Goal: Task Accomplishment & Management: Manage account settings

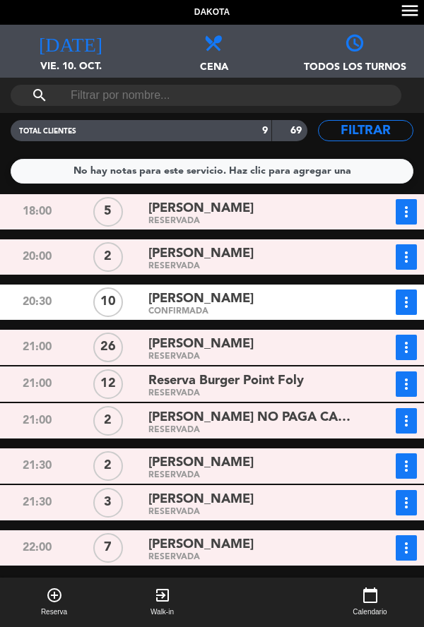
scroll to position [56, 0]
click at [342, 263] on div "RESERVADA" at bounding box center [249, 266] width 203 height 6
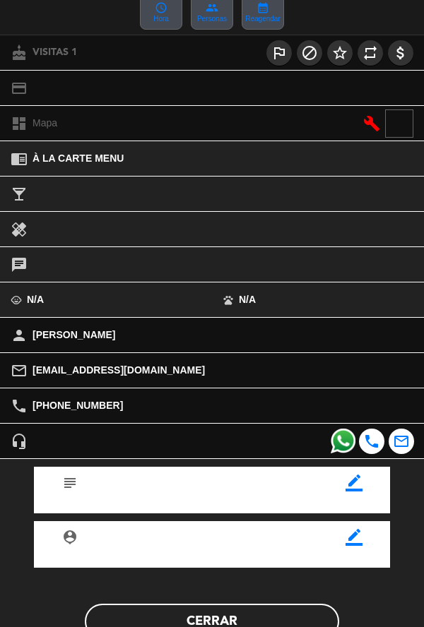
scroll to position [162, 0]
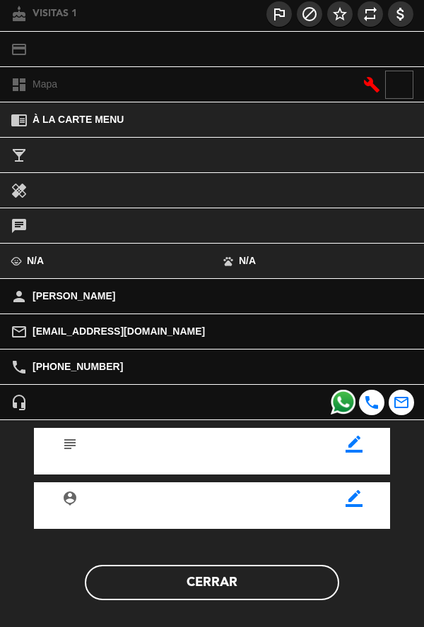
click at [361, 450] on icon "border_color" at bounding box center [353, 444] width 17 height 17
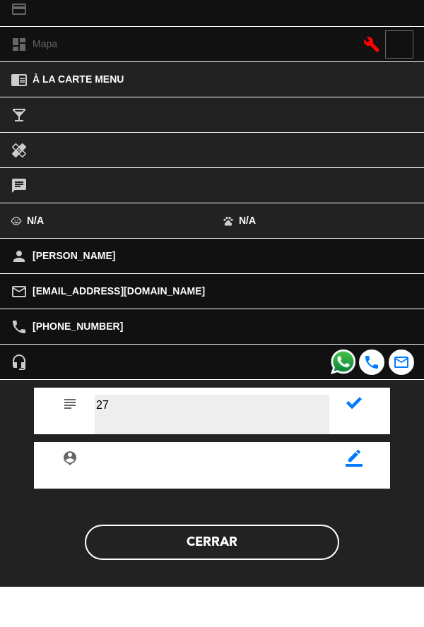
type textarea "27"
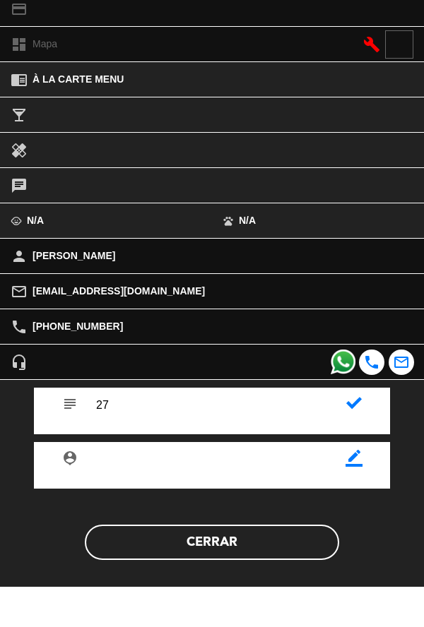
click at [387, 434] on div "subject" at bounding box center [212, 451] width 356 height 47
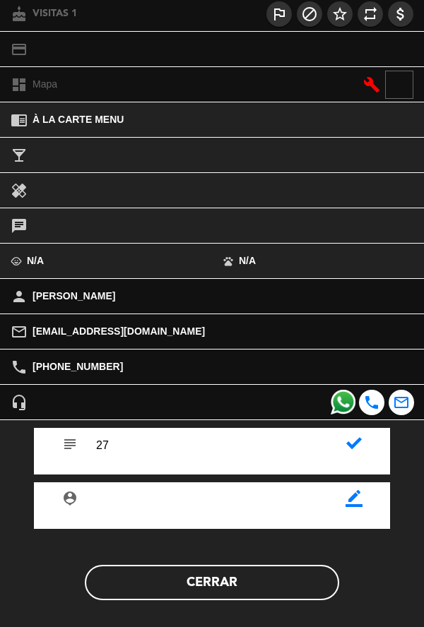
click at [353, 451] on icon at bounding box center [354, 444] width 16 height 16
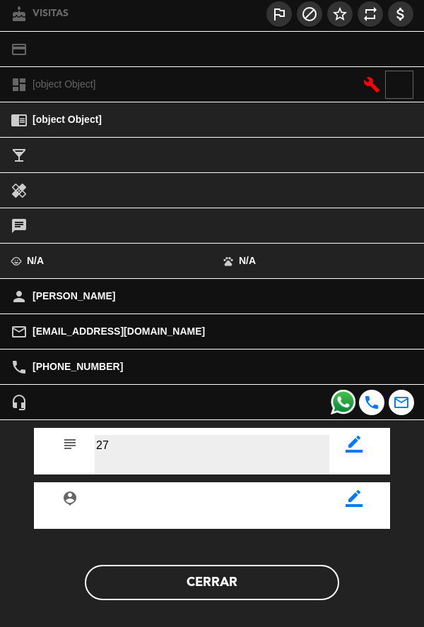
scroll to position [164, 0]
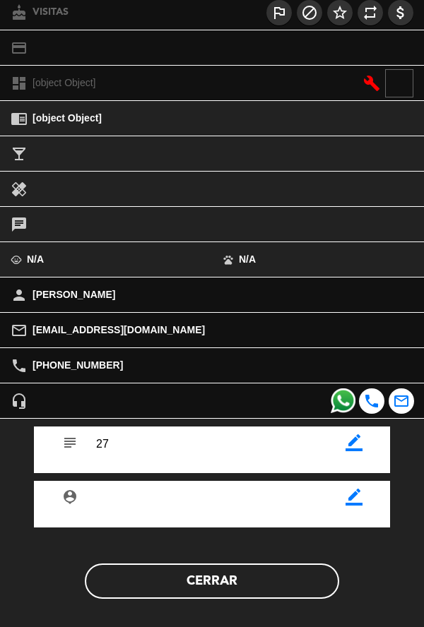
click at [265, 594] on button "Cerrar" at bounding box center [212, 580] width 254 height 35
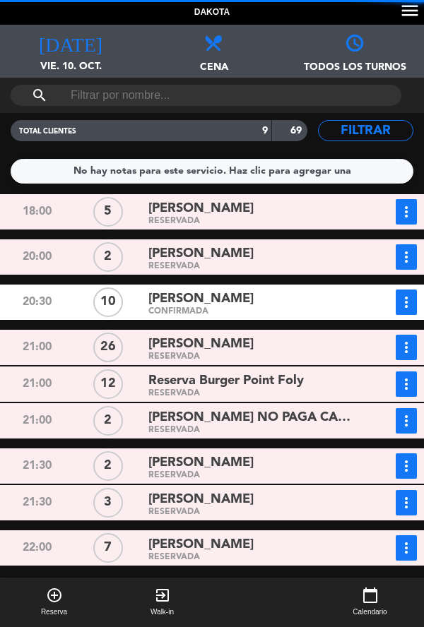
scroll to position [14, 0]
click at [328, 309] on div "CONFIRMADA" at bounding box center [249, 312] width 203 height 6
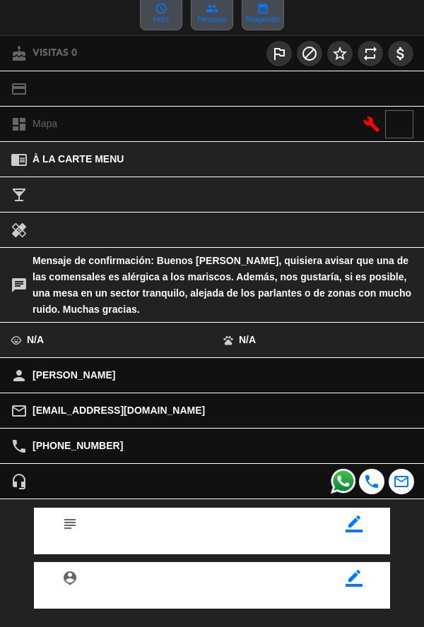
scroll to position [186, 0]
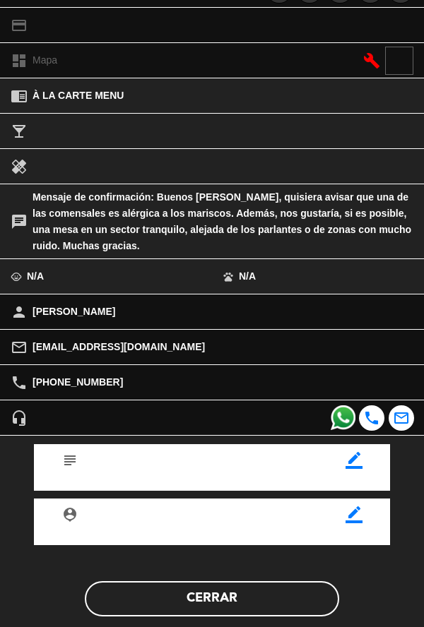
click at [262, 596] on button "Cerrar" at bounding box center [212, 598] width 254 height 35
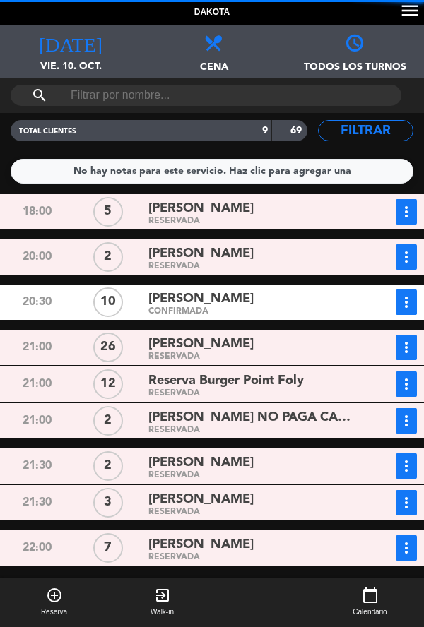
click at [322, 409] on span "[PERSON_NAME] NO PAGA CANJE" at bounding box center [249, 417] width 203 height 20
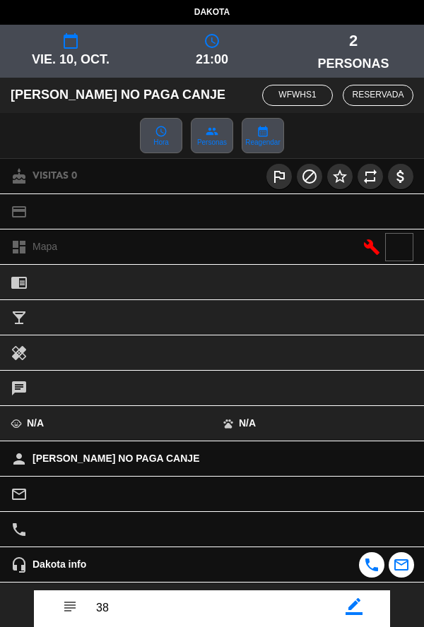
scroll to position [164, 0]
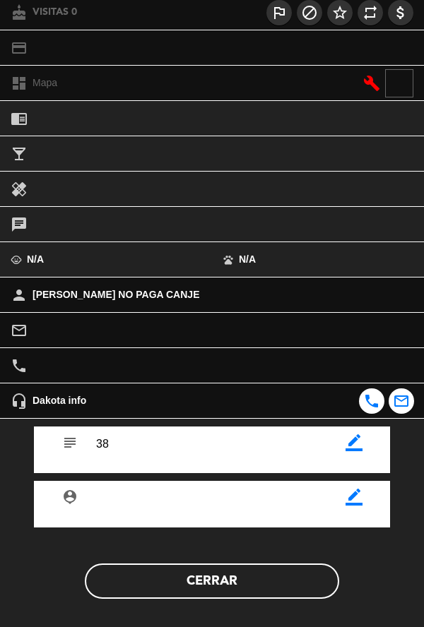
click at [264, 606] on div "subject border_color person_pin border_color Cerrar" at bounding box center [211, 524] width 445 height 210
click at [213, 573] on button "Cerrar" at bounding box center [212, 580] width 254 height 35
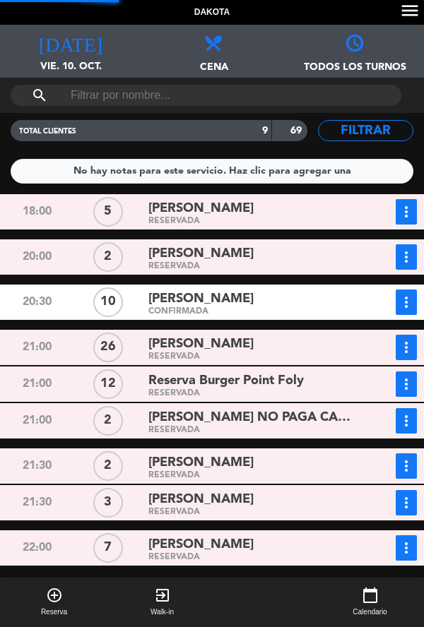
scroll to position [0, 0]
click at [311, 468] on div "[PERSON_NAME]" at bounding box center [249, 462] width 203 height 19
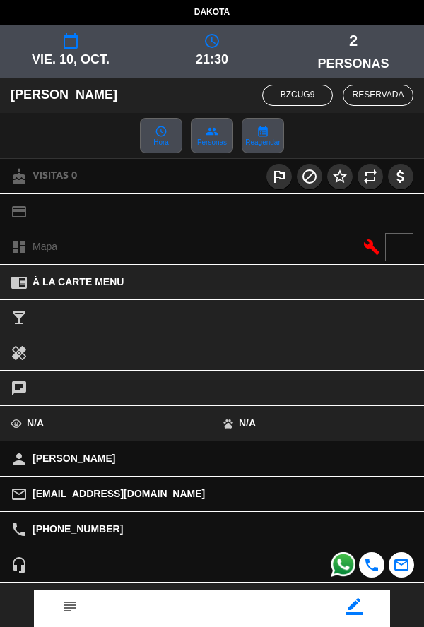
click at [350, 603] on icon "border_color" at bounding box center [353, 606] width 17 height 17
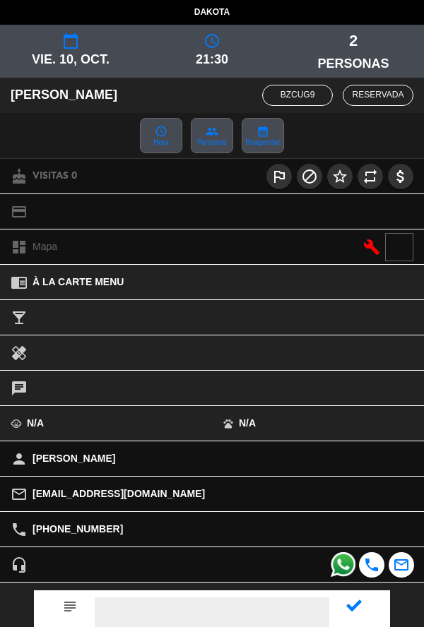
click at [266, 614] on textarea at bounding box center [212, 617] width 234 height 40
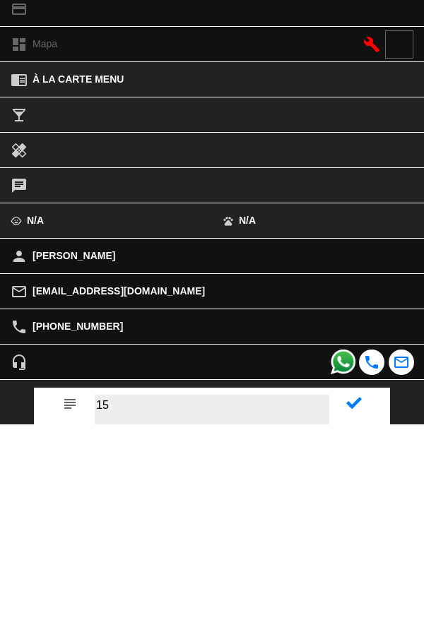
type textarea "15"
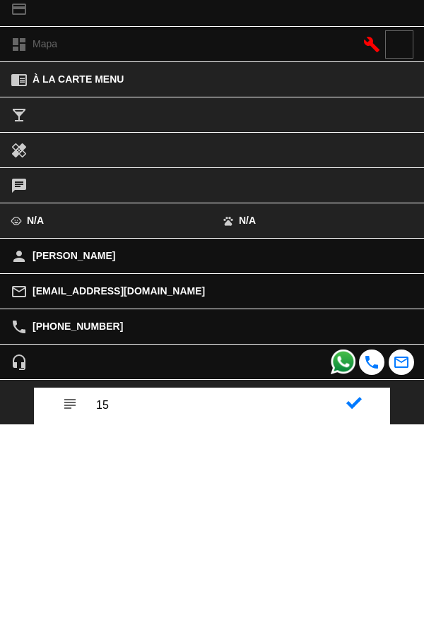
click at [361, 602] on icon at bounding box center [354, 606] width 16 height 16
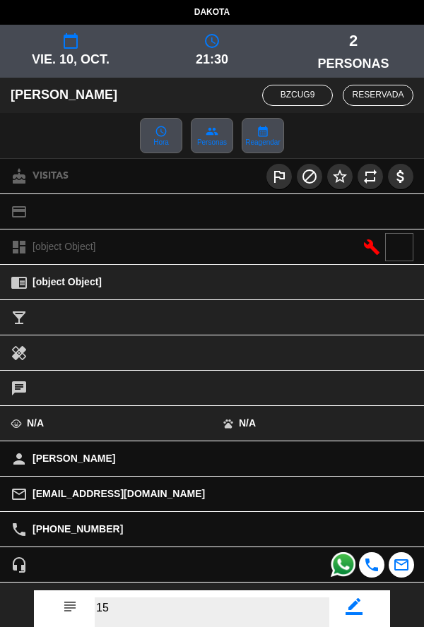
scroll to position [164, 0]
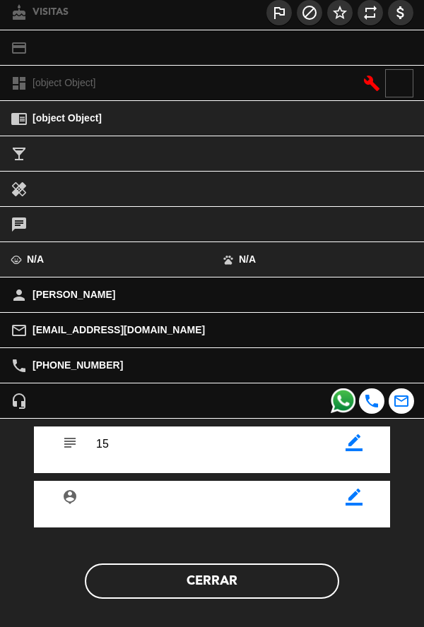
click at [274, 594] on button "Cerrar" at bounding box center [212, 580] width 254 height 35
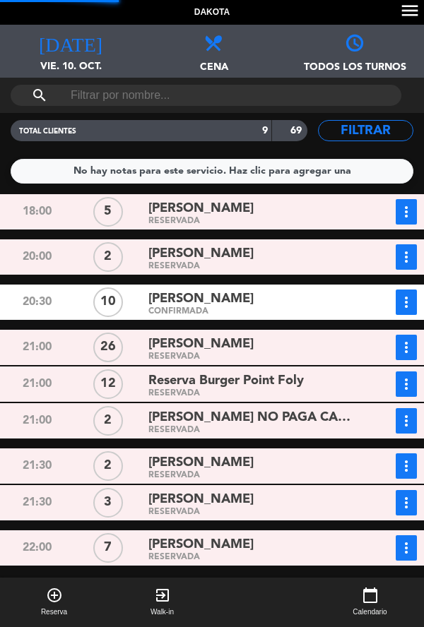
click at [314, 510] on div "RESERVADA" at bounding box center [249, 512] width 203 height 6
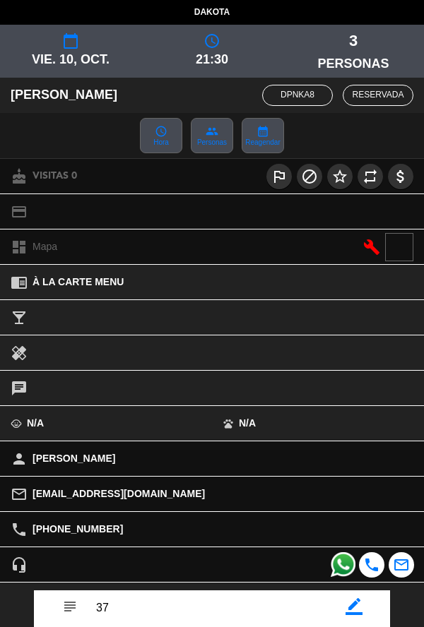
scroll to position [85, 0]
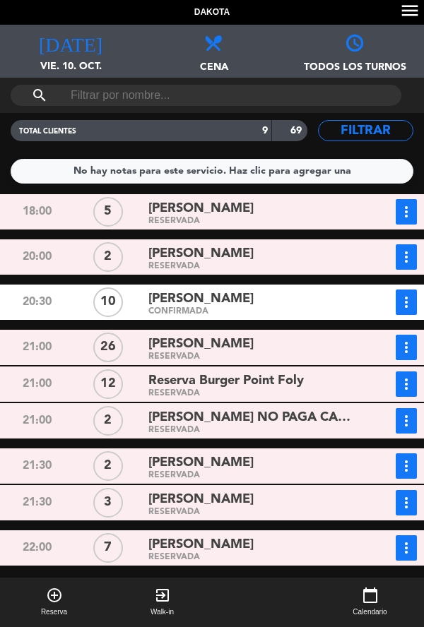
scroll to position [2, 0]
click at [277, 257] on div "[PERSON_NAME]" at bounding box center [249, 253] width 203 height 19
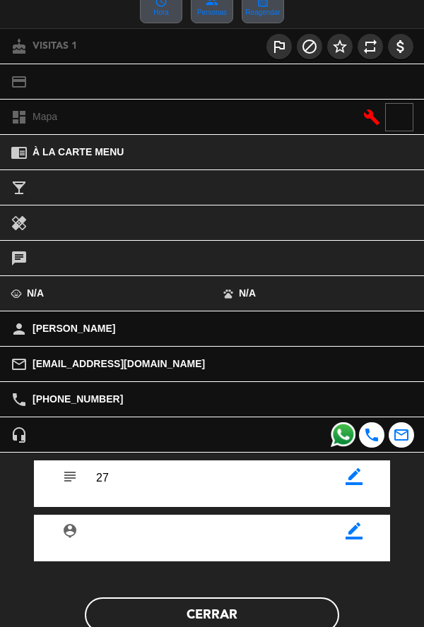
scroll to position [126, 0]
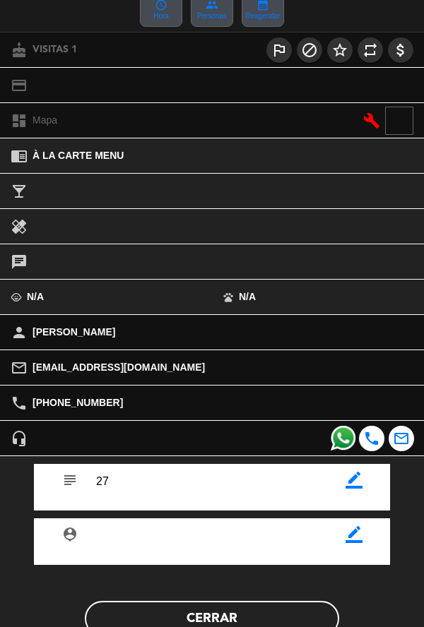
click at [220, 602] on button "Cerrar" at bounding box center [212, 618] width 254 height 35
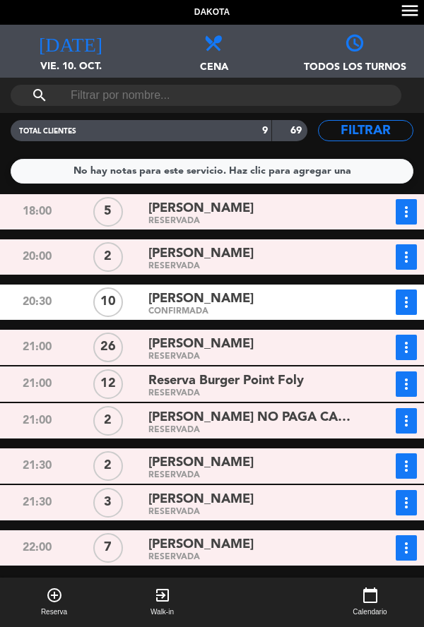
click at [57, 614] on span "Reserva" at bounding box center [54, 611] width 26 height 11
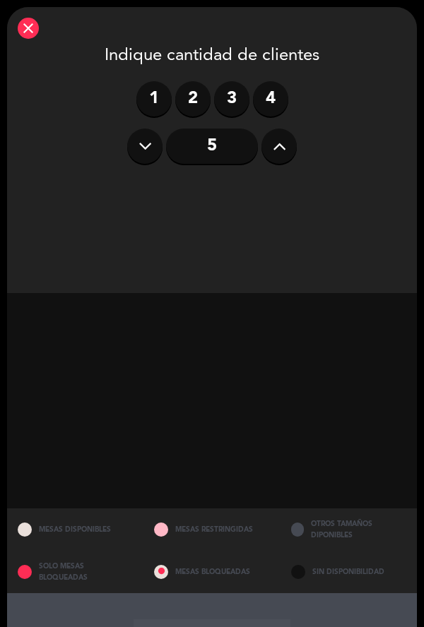
click at [275, 140] on icon at bounding box center [279, 146] width 13 height 21
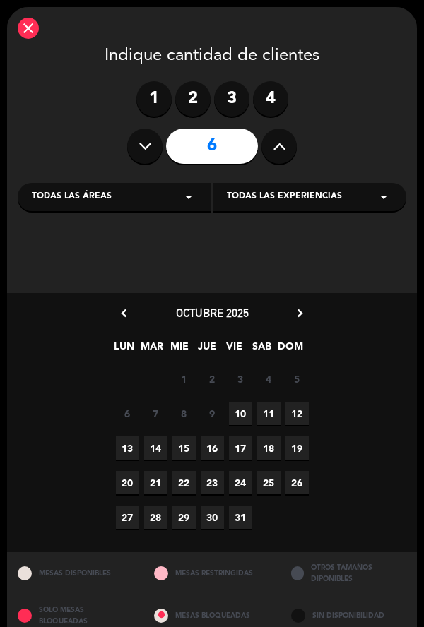
click at [242, 418] on span "10" at bounding box center [240, 413] width 23 height 23
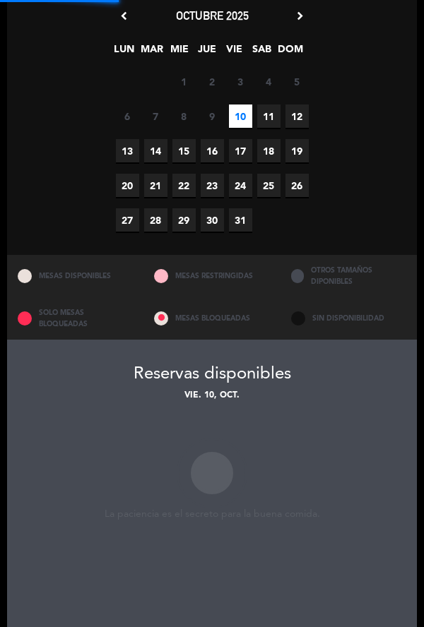
scroll to position [397, 0]
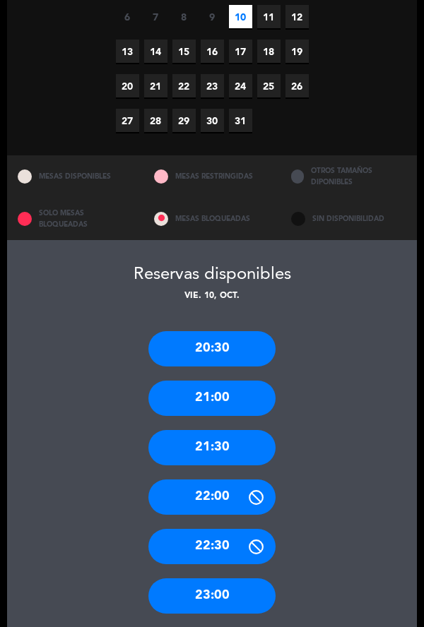
click at [228, 381] on div "21:00" at bounding box center [211, 398] width 127 height 35
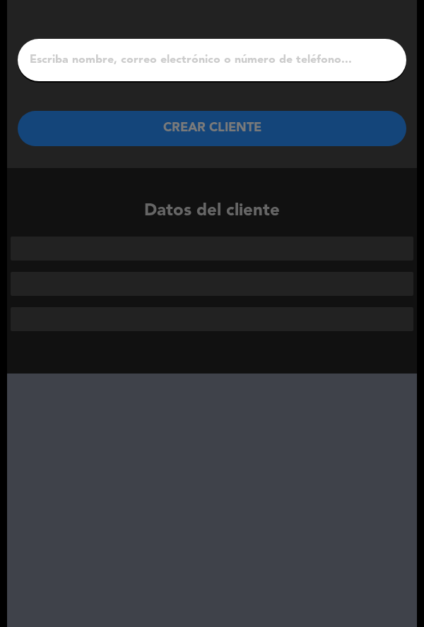
scroll to position [0, 0]
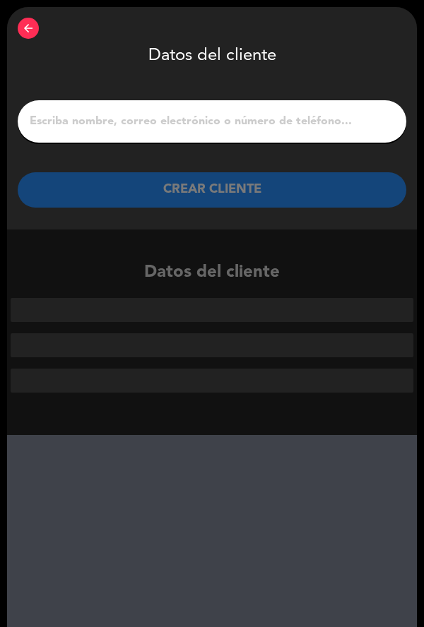
click at [261, 118] on input "1" at bounding box center [211, 122] width 367 height 20
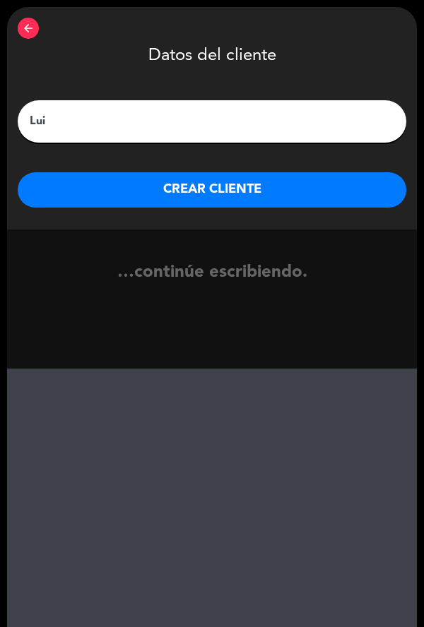
type input "[PERSON_NAME]"
click at [208, 195] on button "CREAR CLIENTE" at bounding box center [212, 189] width 388 height 35
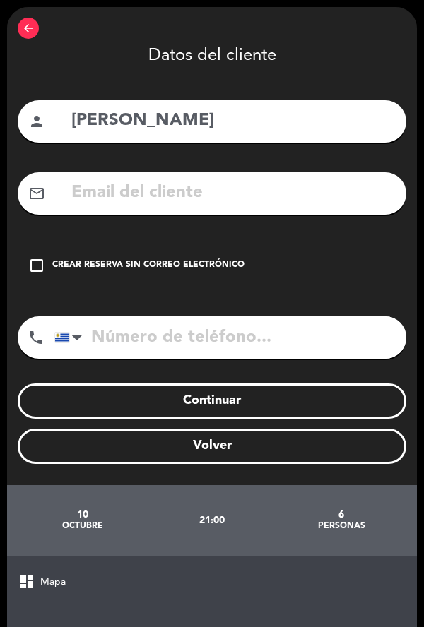
click at [114, 269] on div "Crear reserva sin correo electrónico" at bounding box center [148, 265] width 192 height 14
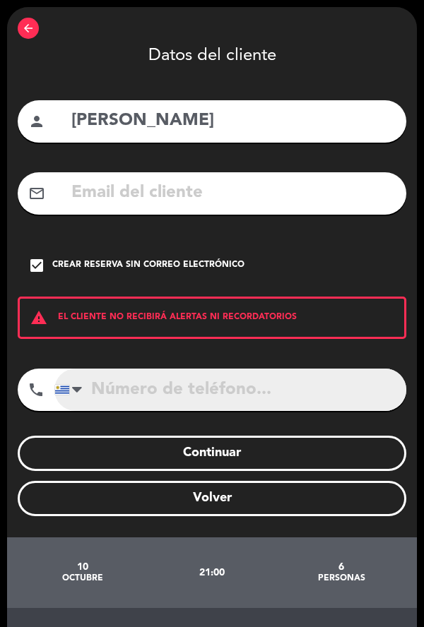
click at [175, 393] on input "tel" at bounding box center [230, 390] width 352 height 42
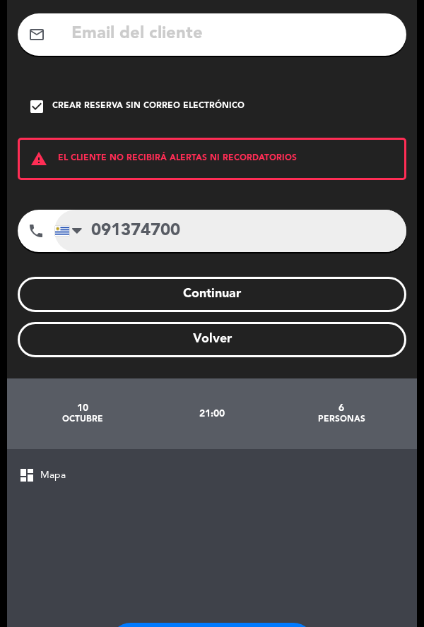
type input "091374700"
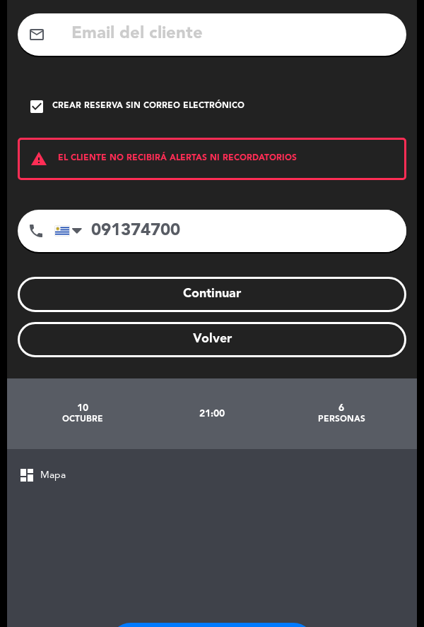
click at [287, 284] on button "Continuar" at bounding box center [212, 294] width 388 height 35
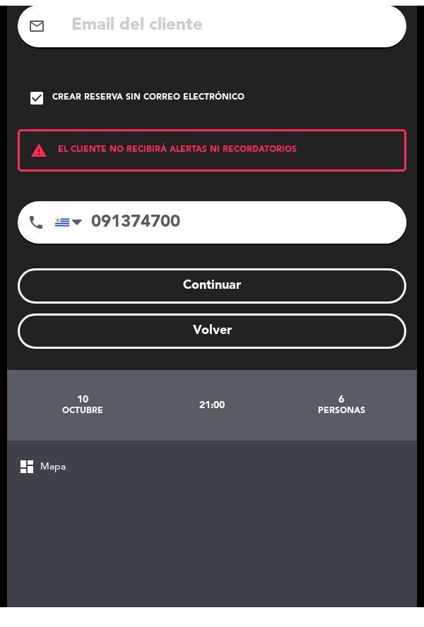
scroll to position [297, 0]
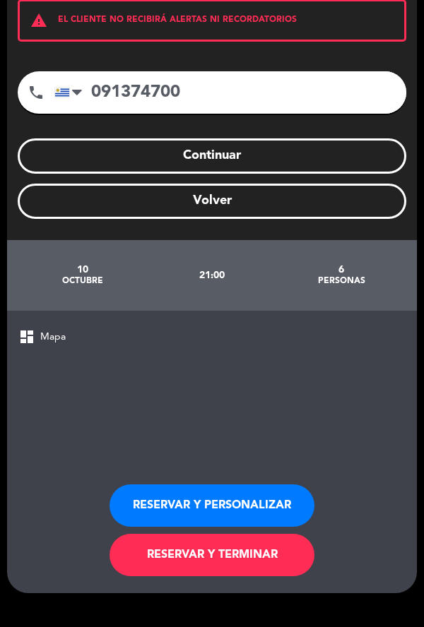
click at [258, 549] on button "RESERVAR Y TERMINAR" at bounding box center [211, 555] width 205 height 42
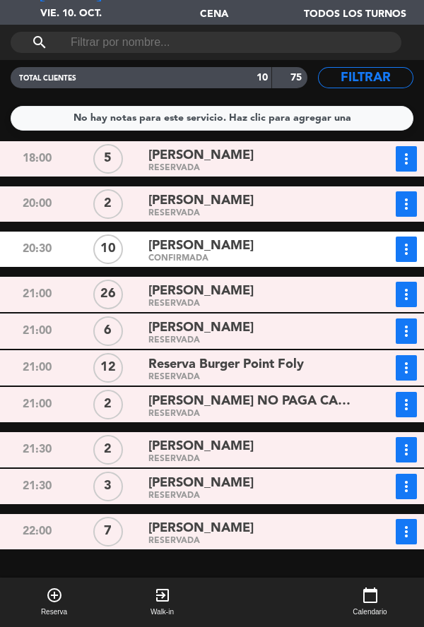
click at [275, 259] on div "CONFIRMADA" at bounding box center [249, 259] width 203 height 6
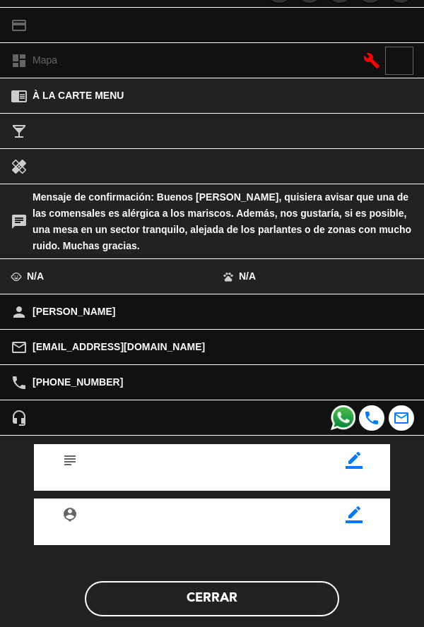
scroll to position [186, 0]
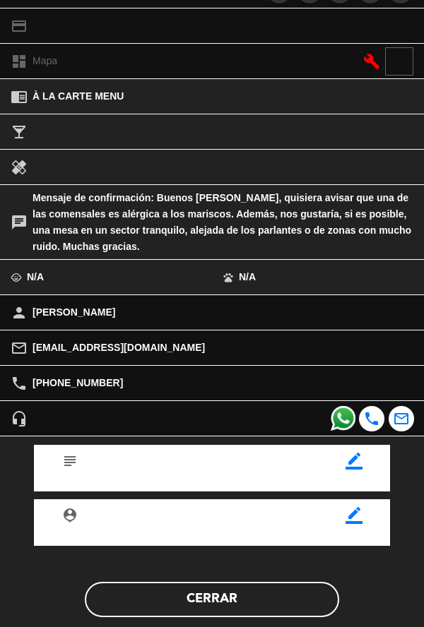
click at [213, 594] on button "Cerrar" at bounding box center [212, 599] width 254 height 35
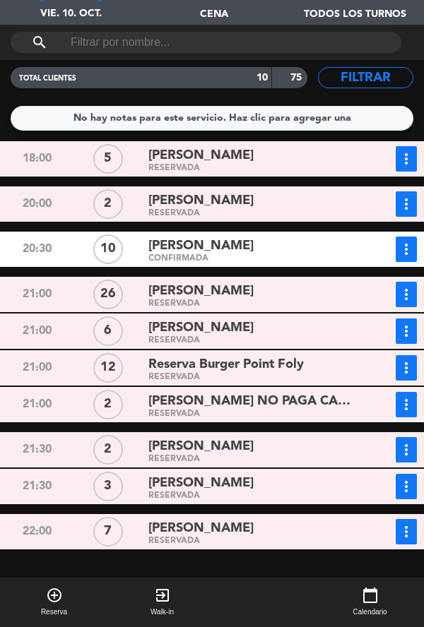
click at [41, 604] on button "add_circle_outline Reserva" at bounding box center [54, 602] width 108 height 49
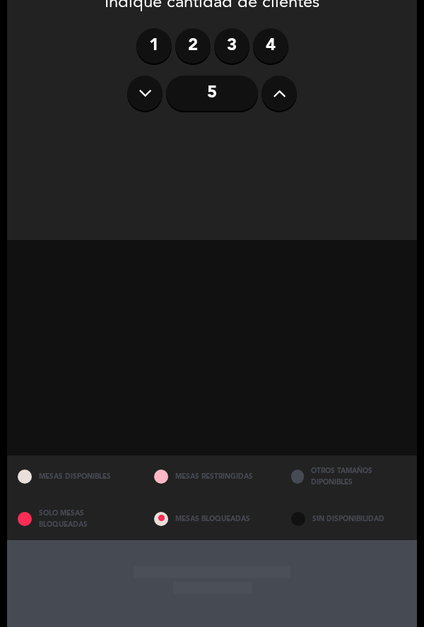
click at [201, 48] on label "2" at bounding box center [192, 45] width 35 height 35
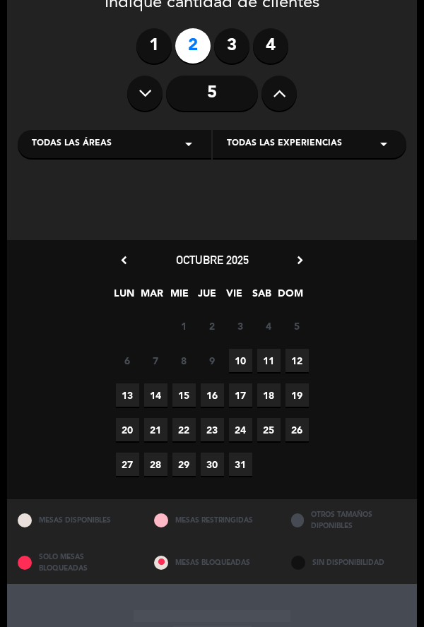
click at [244, 357] on span "10" at bounding box center [240, 360] width 23 height 23
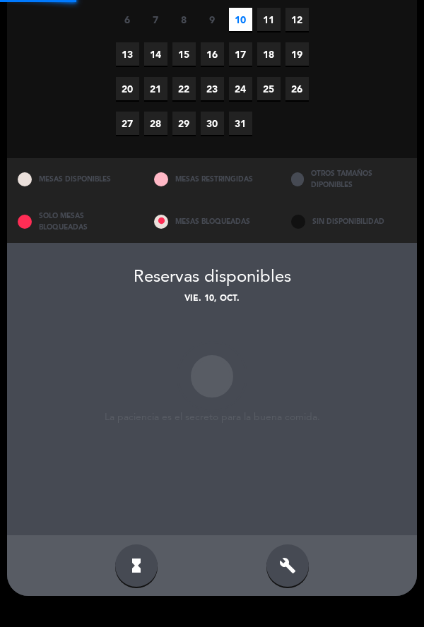
scroll to position [397, 0]
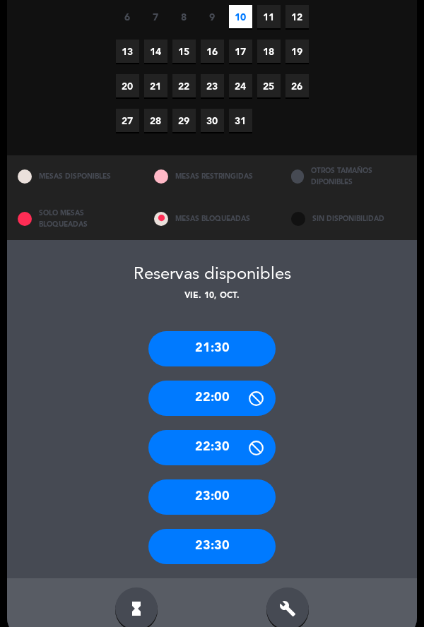
click at [239, 479] on div "23:00" at bounding box center [211, 496] width 127 height 35
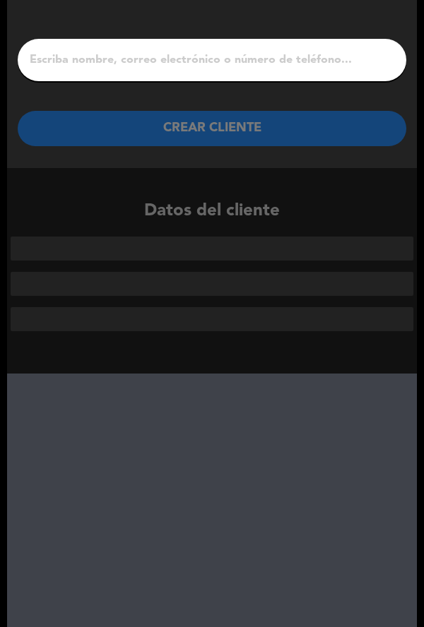
scroll to position [0, 0]
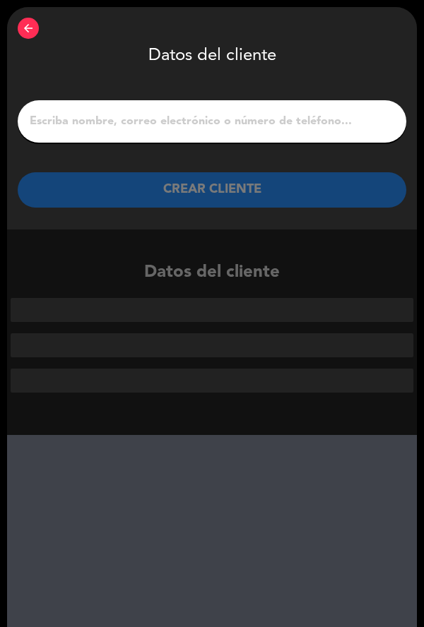
click at [272, 143] on div "arrow_back Datos del cliente CREAR CLIENTE" at bounding box center [211, 118] width 409 height 222
click at [258, 114] on input "1" at bounding box center [211, 122] width 367 height 20
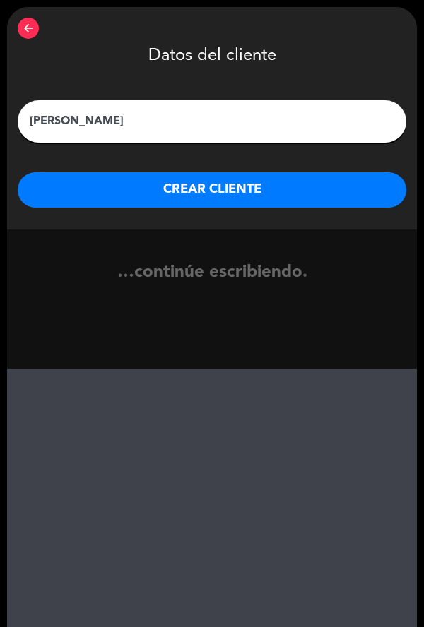
type input "[PERSON_NAME]"
click at [261, 186] on button "CREAR CLIENTE" at bounding box center [212, 189] width 388 height 35
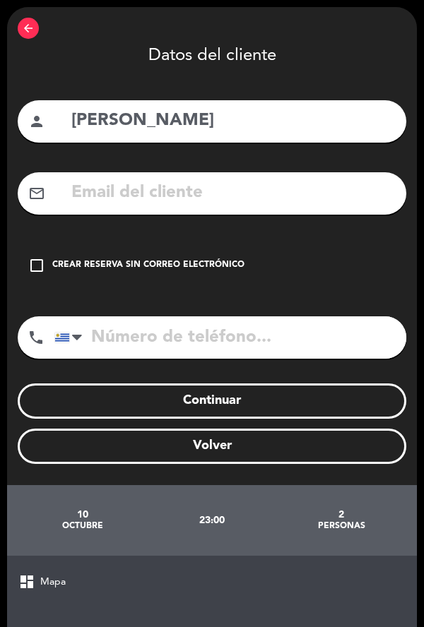
click at [130, 266] on div "Crear reserva sin correo electrónico" at bounding box center [148, 265] width 192 height 14
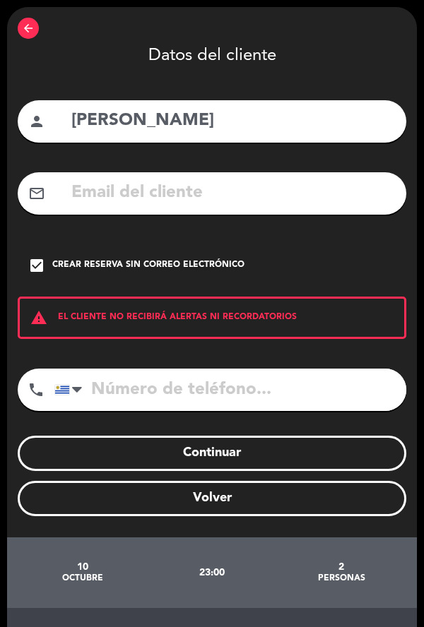
scroll to position [297, 0]
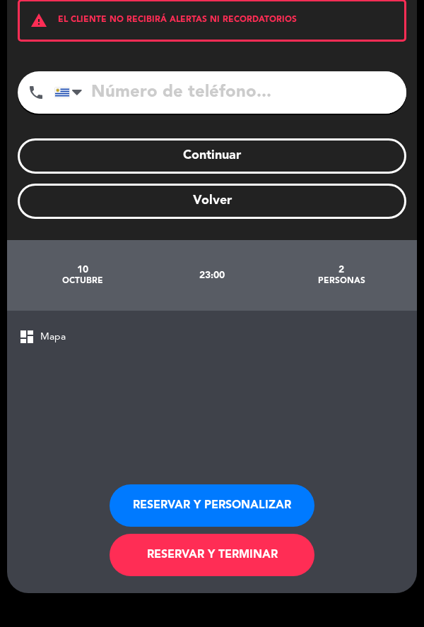
click at [256, 564] on button "RESERVAR Y TERMINAR" at bounding box center [211, 555] width 205 height 42
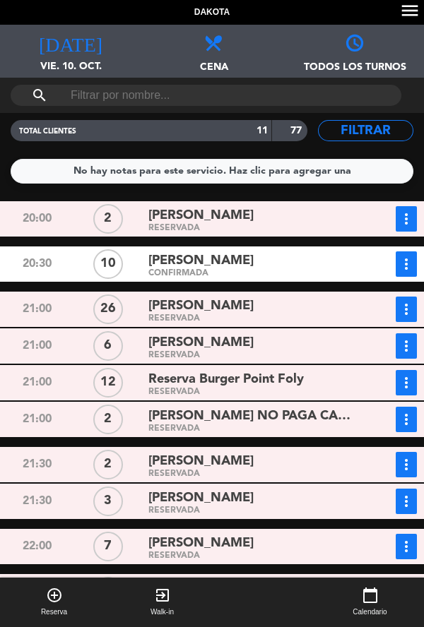
scroll to position [40, 0]
click at [248, 471] on div "RESERVADA" at bounding box center [249, 474] width 203 height 6
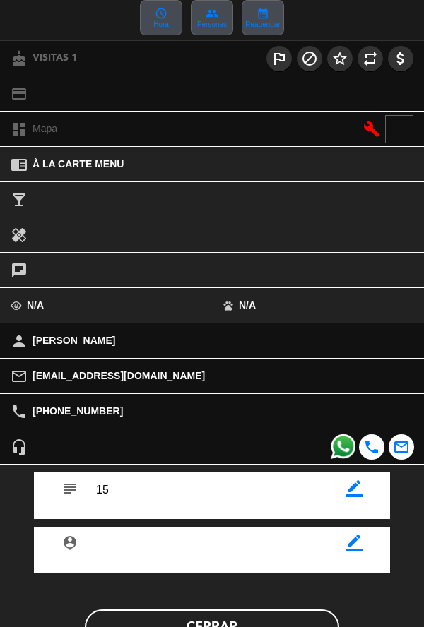
scroll to position [164, 0]
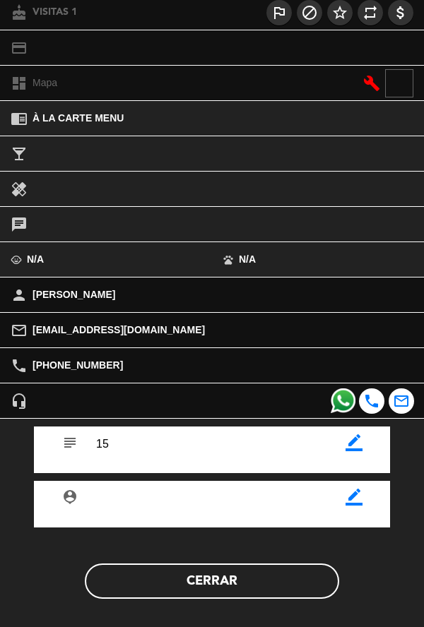
click at [265, 590] on button "Cerrar" at bounding box center [212, 580] width 254 height 35
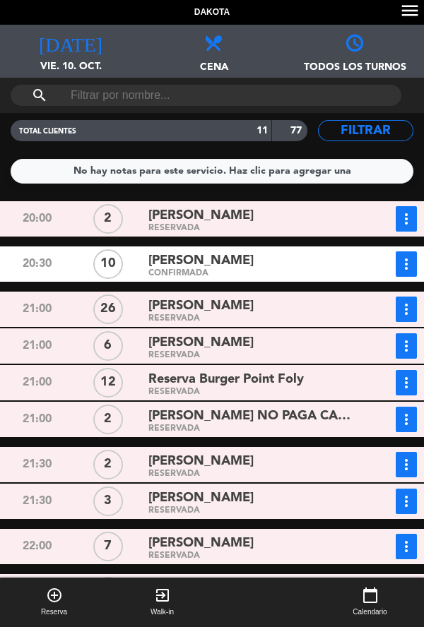
scroll to position [0, 0]
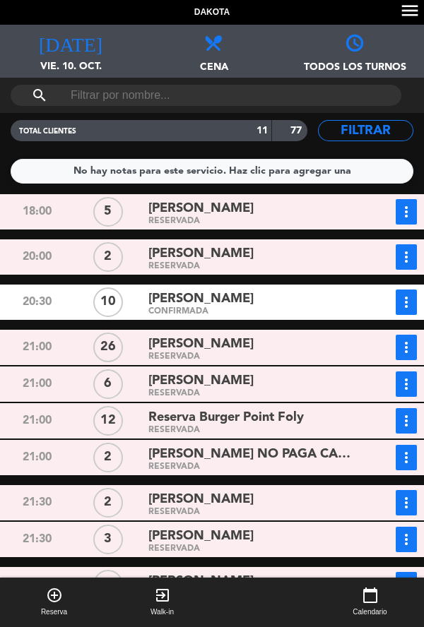
click at [287, 393] on div "RESERVADA" at bounding box center [249, 393] width 203 height 6
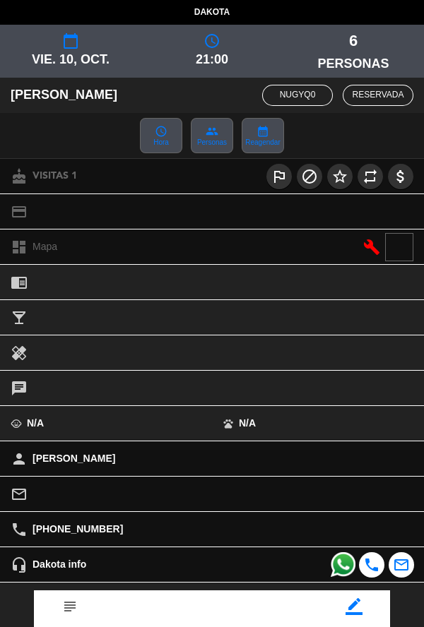
scroll to position [83, 0]
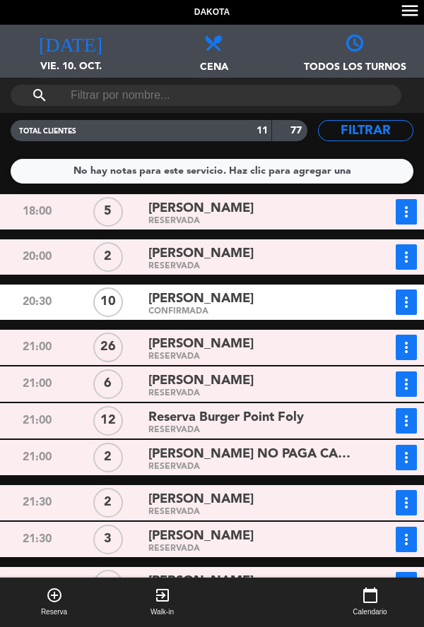
scroll to position [38, 0]
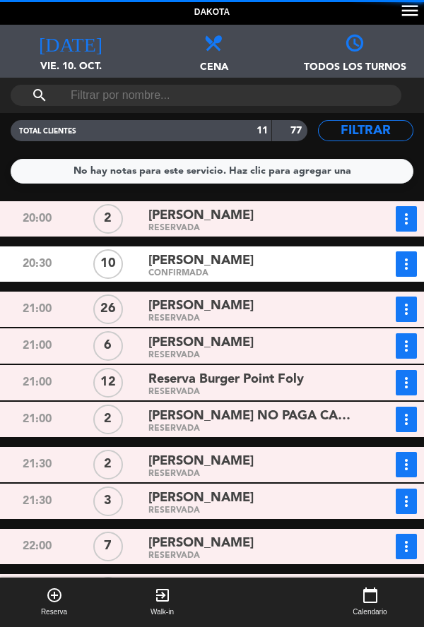
click at [306, 469] on div "[PERSON_NAME]" at bounding box center [249, 461] width 203 height 19
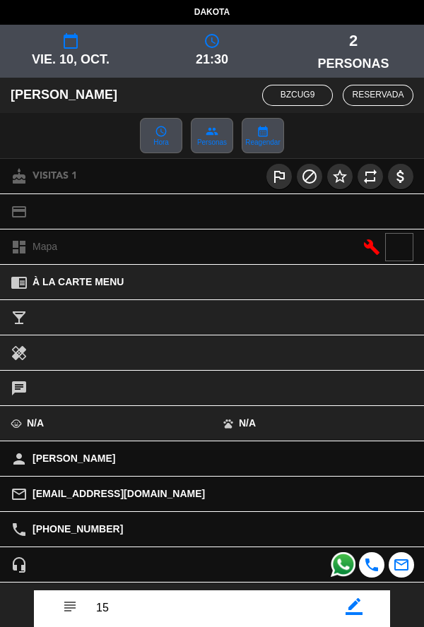
scroll to position [85, 0]
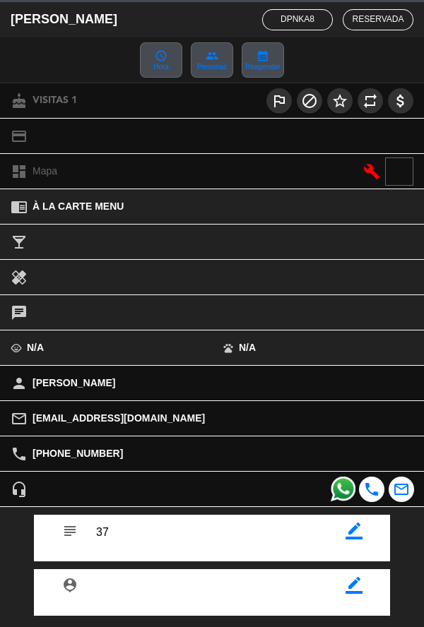
scroll to position [77, 0]
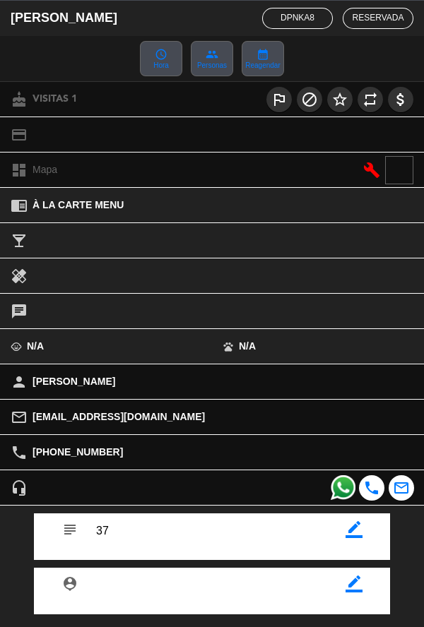
click at [4, 227] on div "local_bar" at bounding box center [212, 240] width 424 height 35
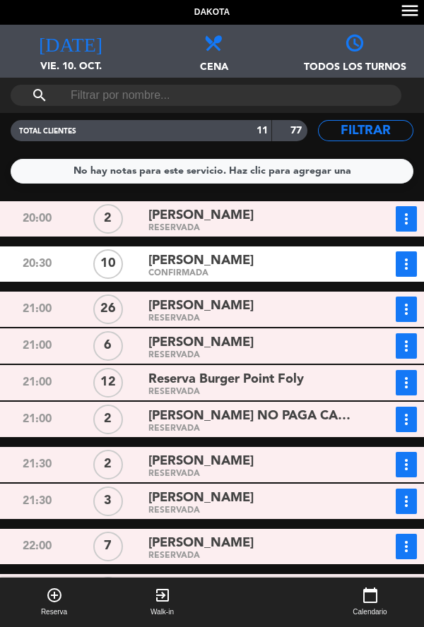
scroll to position [79, 0]
click at [327, 534] on div "[PERSON_NAME]" at bounding box center [249, 543] width 203 height 19
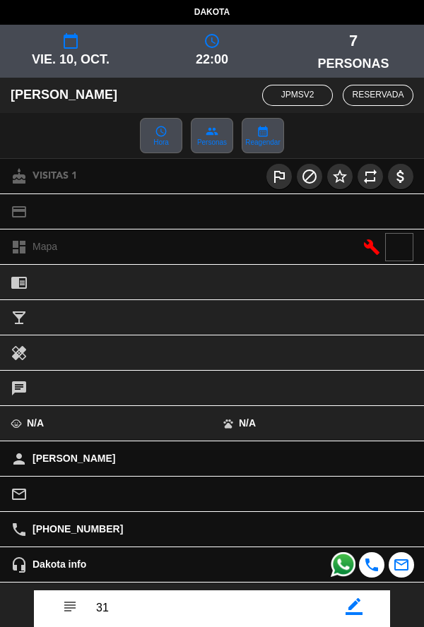
scroll to position [164, 0]
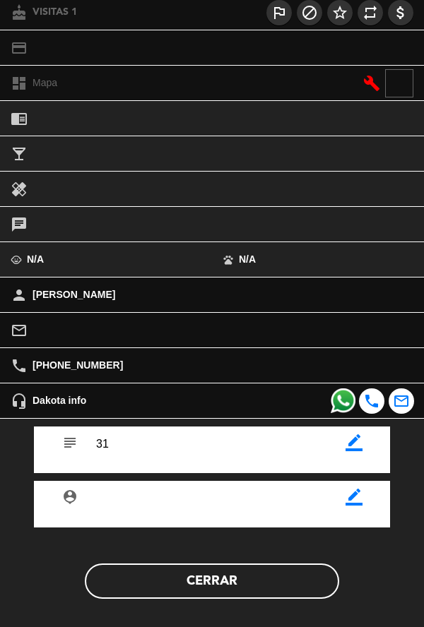
click at [260, 595] on button "Cerrar" at bounding box center [212, 580] width 254 height 35
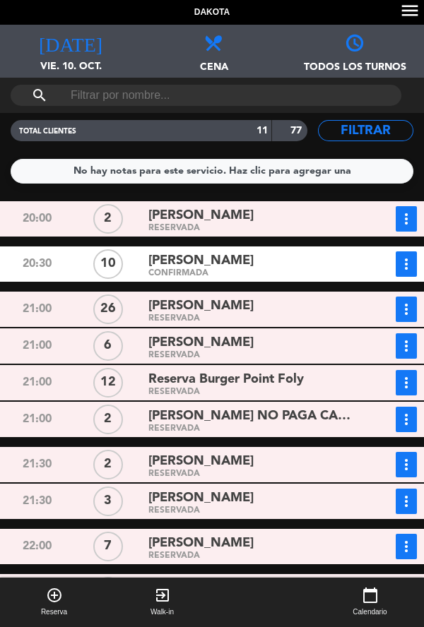
click at [273, 333] on div "[PERSON_NAME]" at bounding box center [249, 342] width 203 height 19
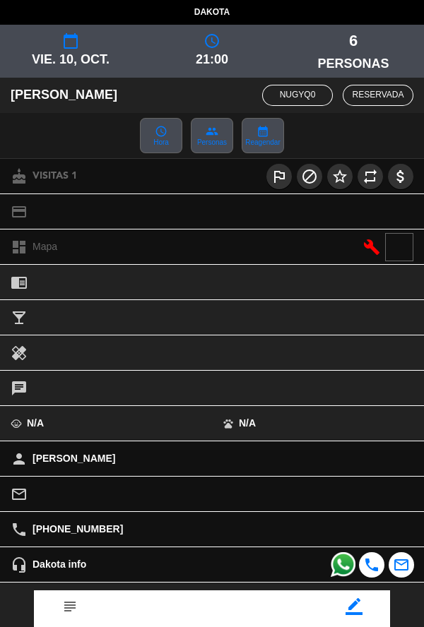
scroll to position [162, 0]
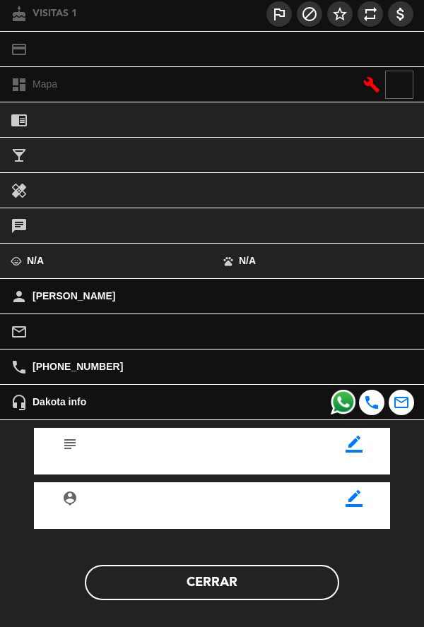
click at [249, 607] on div "subject border_color person_pin border_color Cerrar" at bounding box center [211, 525] width 445 height 210
click at [249, 592] on button "Cerrar" at bounding box center [212, 582] width 254 height 35
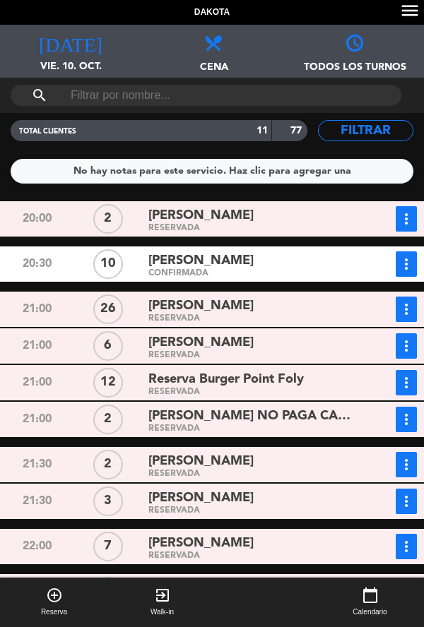
click at [206, 333] on div "[PERSON_NAME]" at bounding box center [249, 342] width 203 height 19
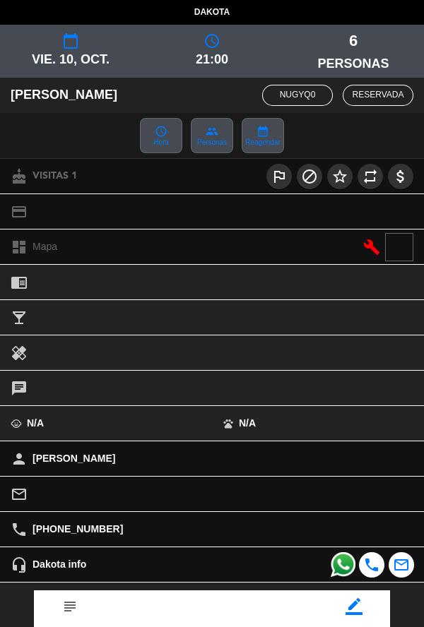
click at [360, 609] on icon "border_color" at bounding box center [353, 606] width 17 height 17
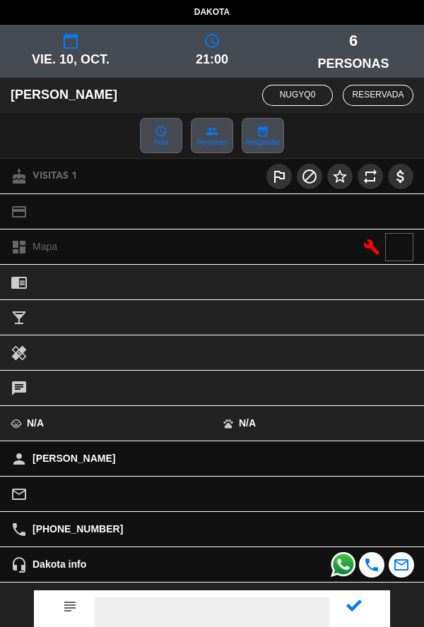
scroll to position [68, 0]
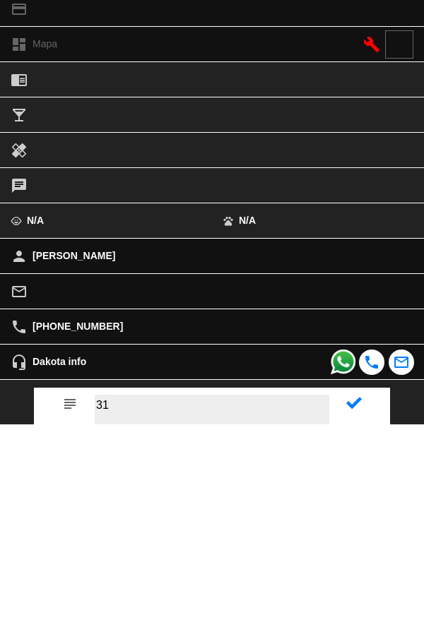
type textarea "31"
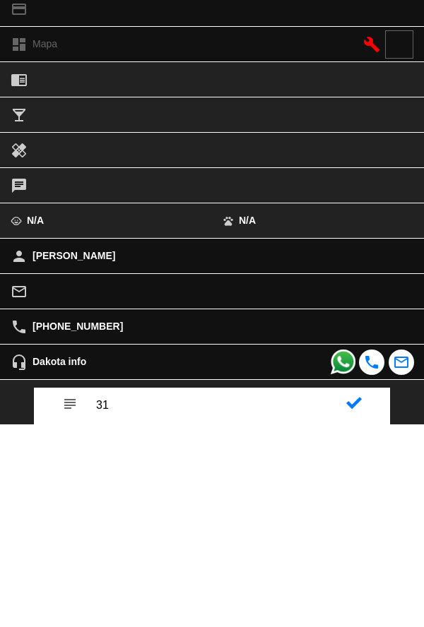
click at [348, 605] on icon at bounding box center [354, 606] width 16 height 16
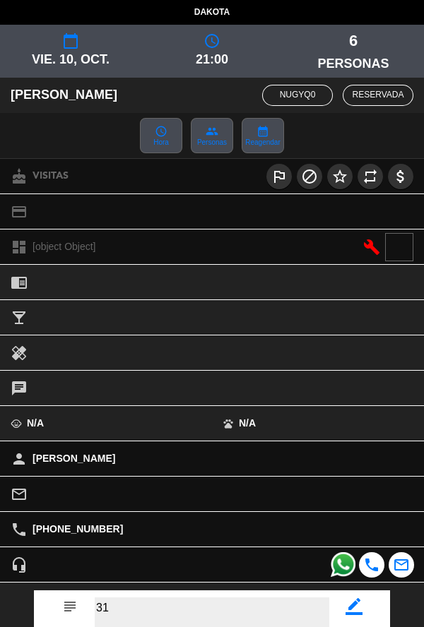
scroll to position [164, 0]
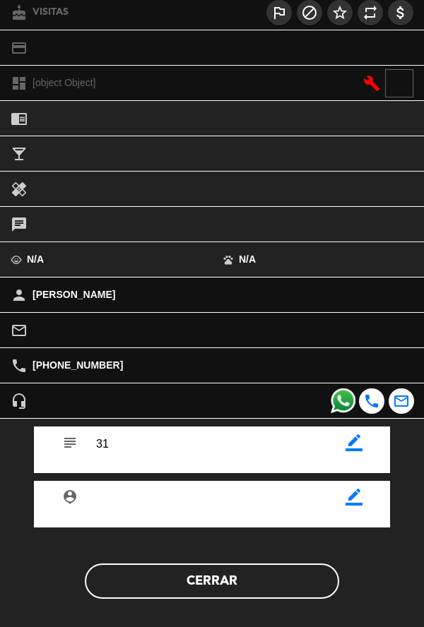
click at [275, 590] on button "Cerrar" at bounding box center [212, 580] width 254 height 35
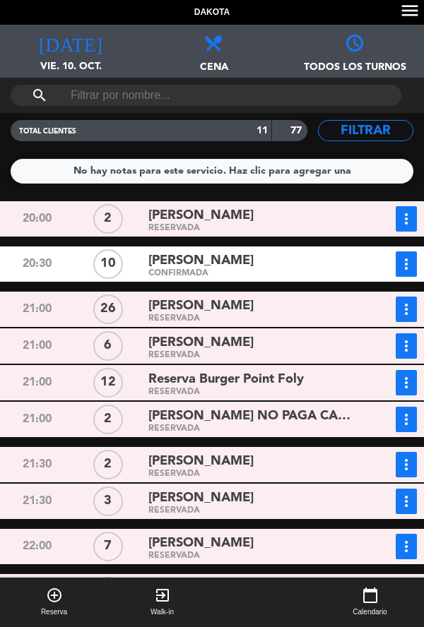
scroll to position [0, 0]
click at [258, 511] on div "RESERVADA" at bounding box center [249, 511] width 203 height 6
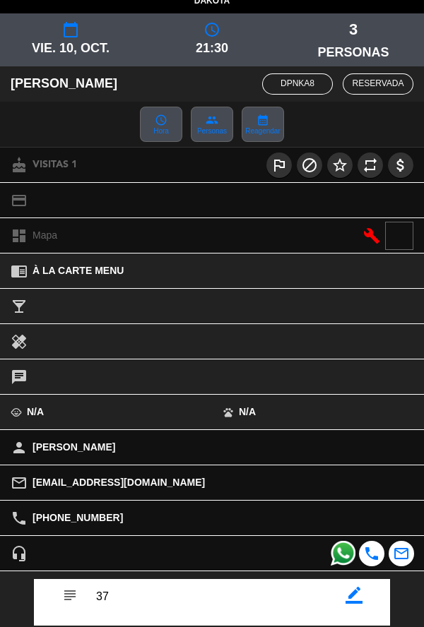
scroll to position [164, 0]
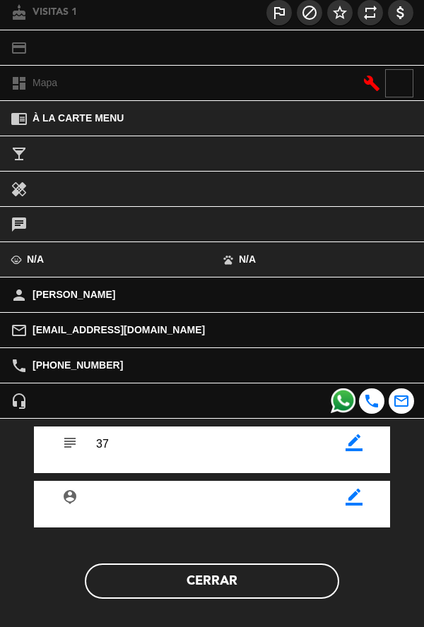
click at [215, 589] on button "Cerrar" at bounding box center [212, 580] width 254 height 35
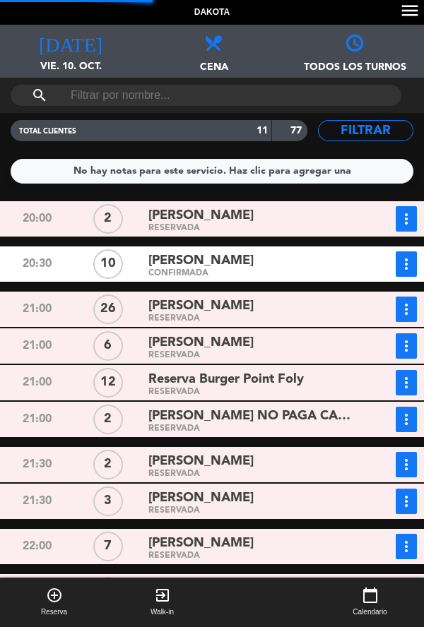
scroll to position [79, 0]
click at [210, 508] on div "RESERVADA" at bounding box center [249, 511] width 203 height 6
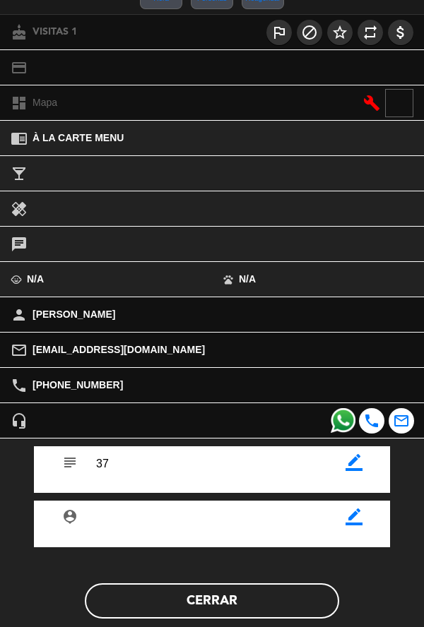
scroll to position [164, 0]
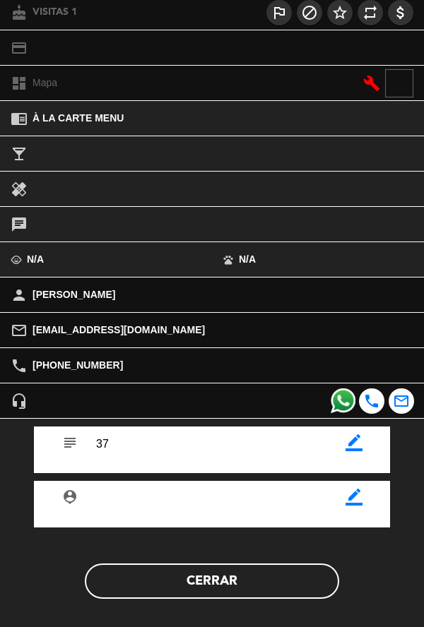
click at [357, 448] on icon "border_color" at bounding box center [353, 442] width 17 height 17
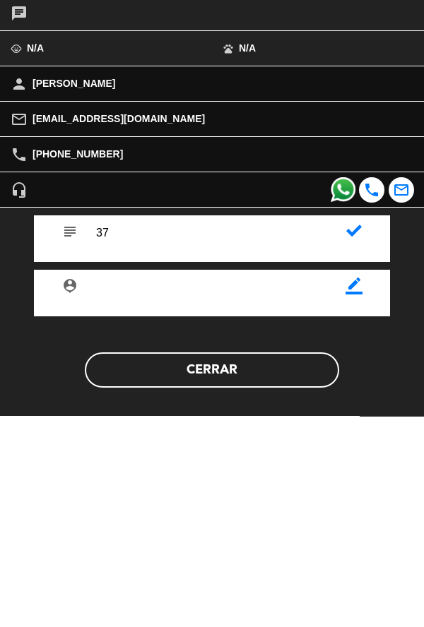
click at [353, 449] on icon at bounding box center [354, 442] width 16 height 16
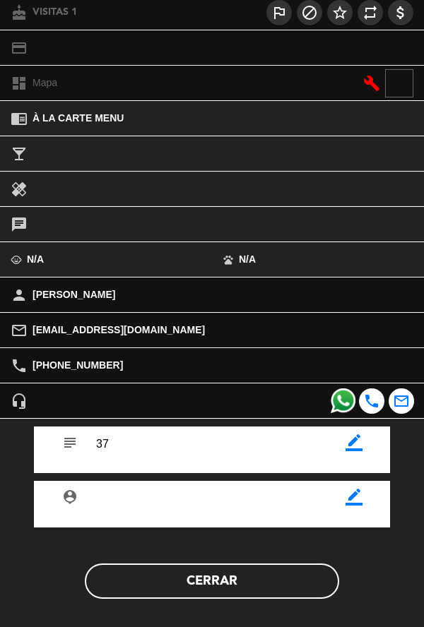
click at [246, 592] on button "Cerrar" at bounding box center [212, 580] width 254 height 35
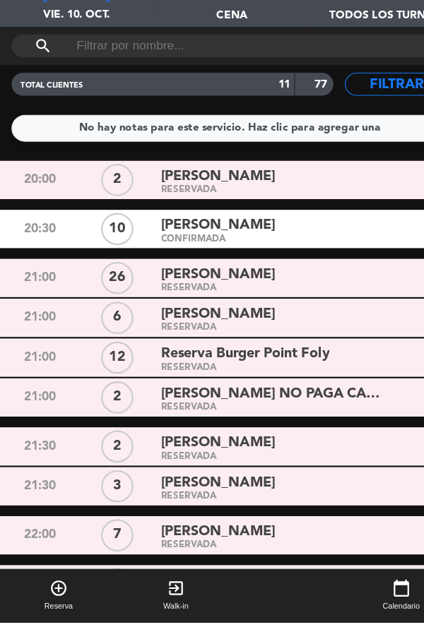
scroll to position [0, 0]
click at [187, 370] on span "Reserva Burger Point Foly" at bounding box center [225, 379] width 155 height 20
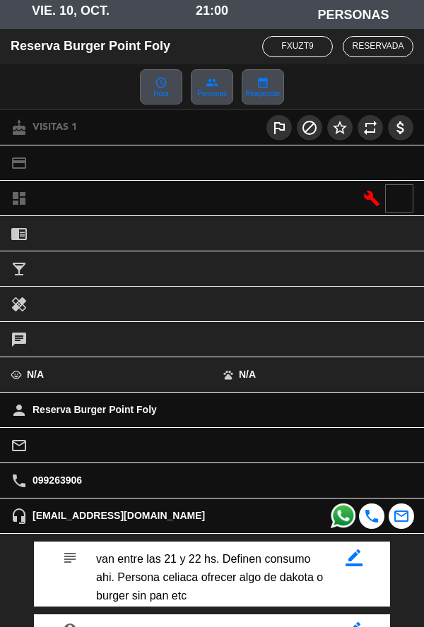
scroll to position [103, 0]
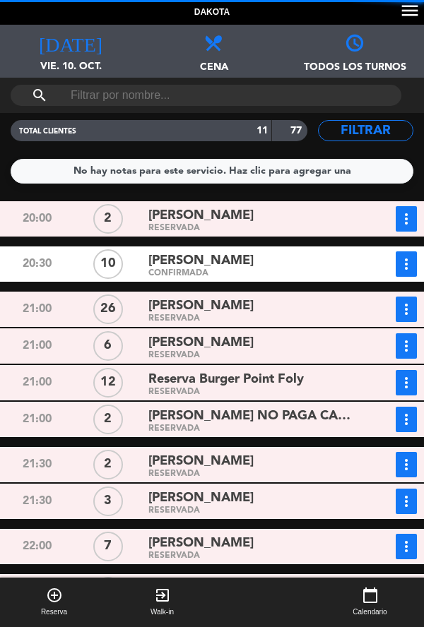
click at [261, 558] on div "RESERVADA" at bounding box center [249, 556] width 203 height 6
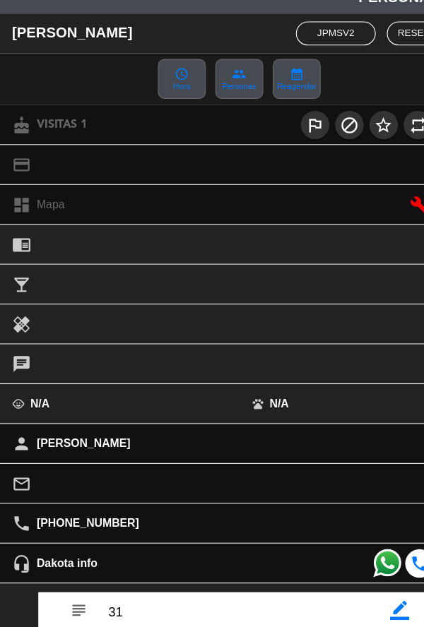
scroll to position [17, 0]
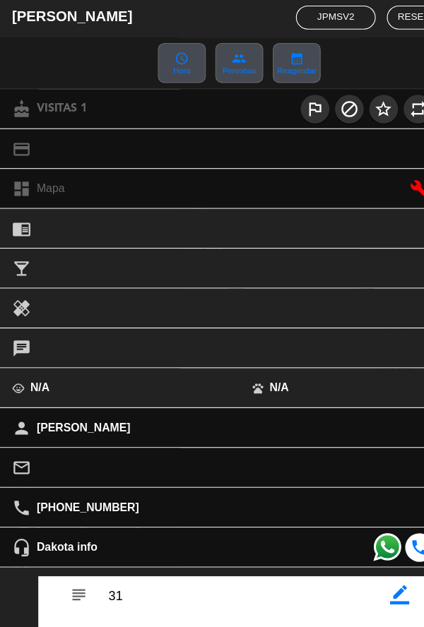
click at [3, 301] on div "local_bar" at bounding box center [212, 300] width 424 height 17
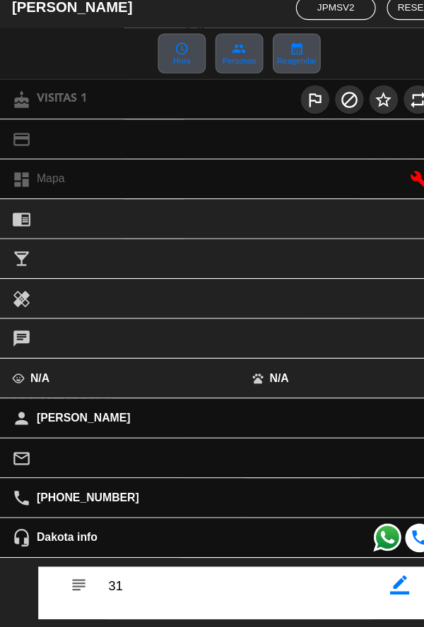
scroll to position [164, 0]
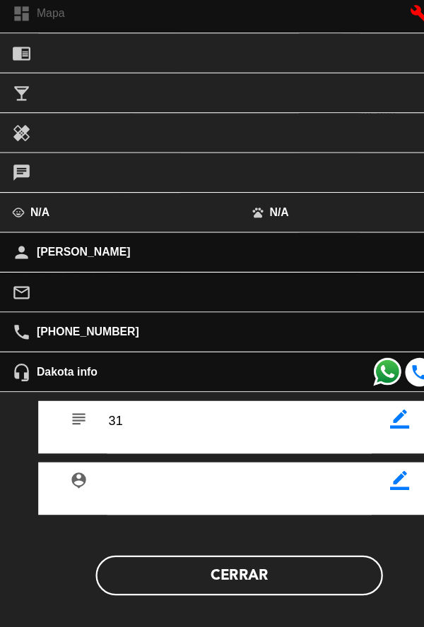
click at [238, 587] on button "Cerrar" at bounding box center [212, 580] width 254 height 35
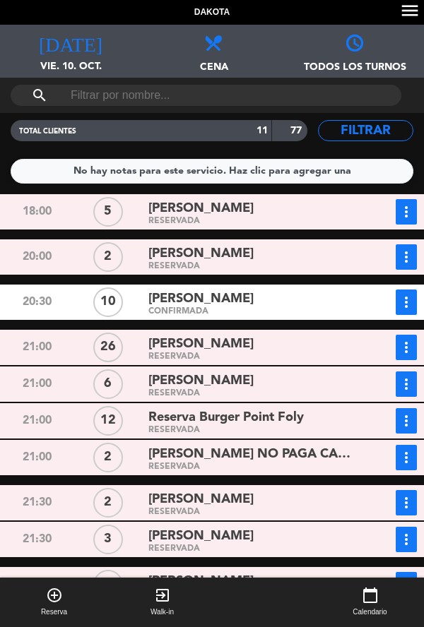
scroll to position [0, 0]
click at [71, 52] on div "[DATE] vie. 10. oct. [DATE]" at bounding box center [70, 51] width 141 height 53
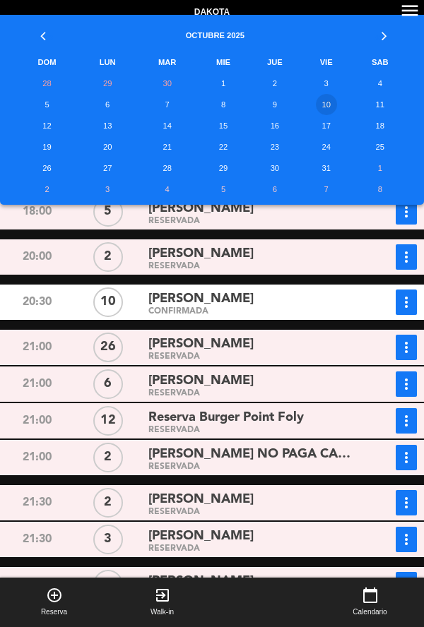
click at [394, 107] on td "11" at bounding box center [380, 104] width 58 height 21
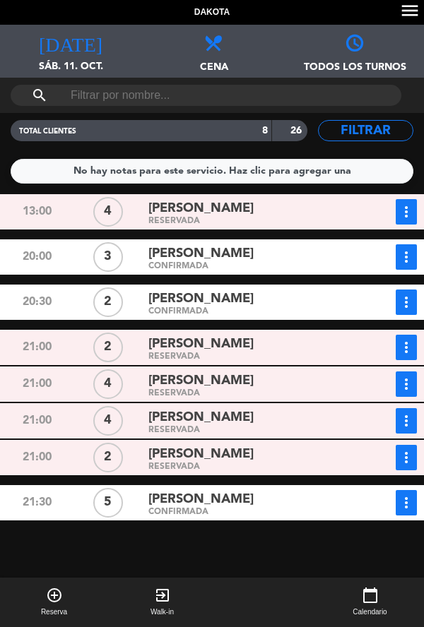
click at [237, 388] on span "[PERSON_NAME]" at bounding box center [200, 381] width 105 height 20
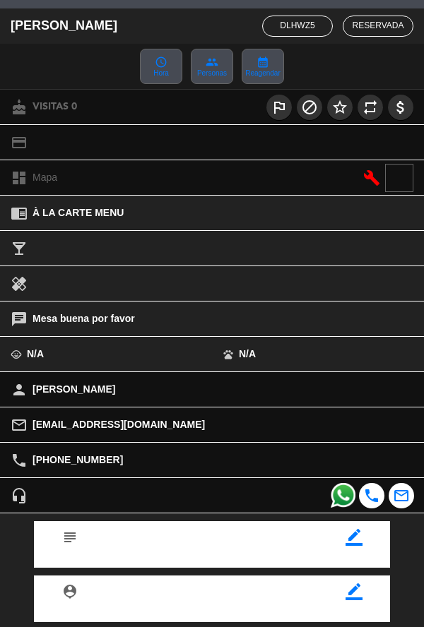
scroll to position [78, 0]
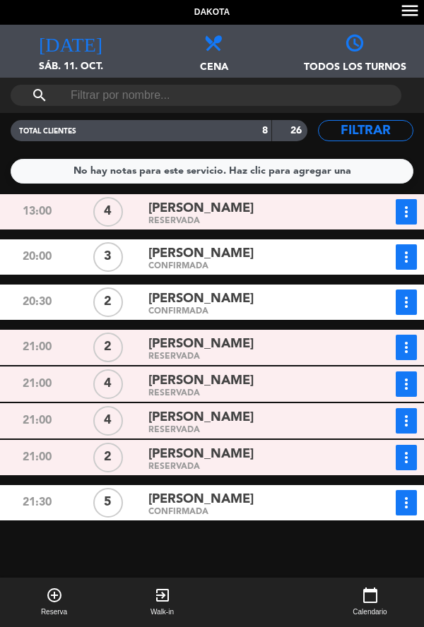
scroll to position [23, 0]
click at [314, 390] on div "RESERVADA" at bounding box center [249, 393] width 203 height 6
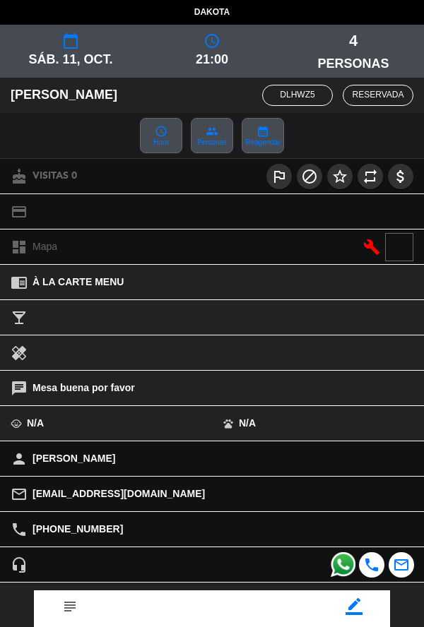
scroll to position [162, 0]
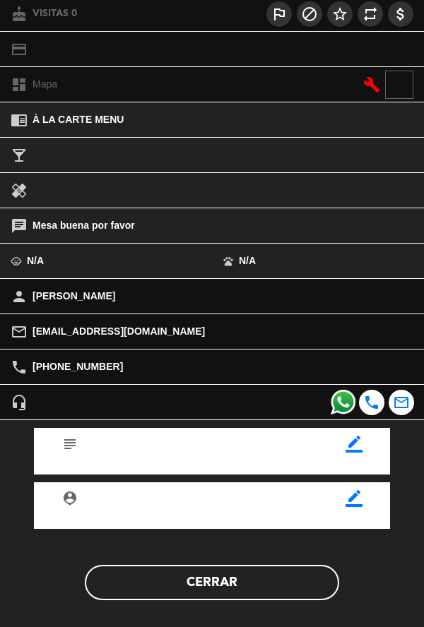
click at [279, 607] on div "subject border_color person_pin border_color Cerrar" at bounding box center [211, 525] width 445 height 210
click at [191, 596] on button "Cerrar" at bounding box center [212, 582] width 254 height 35
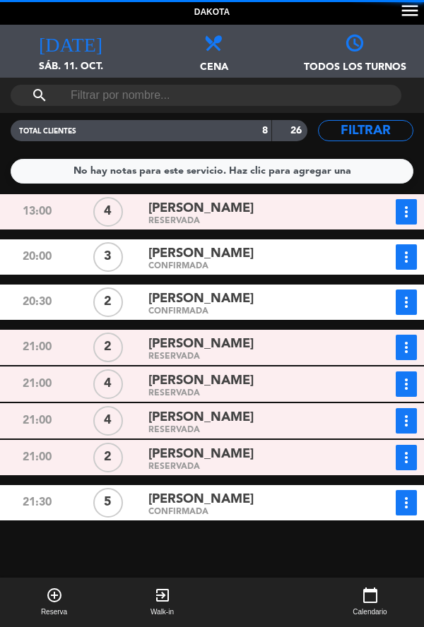
click at [80, 59] on span "sáb. 11. oct." at bounding box center [70, 72] width 141 height 27
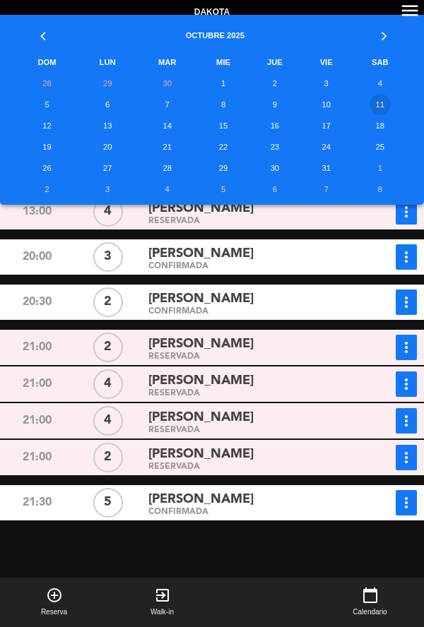
click at [321, 106] on td "10" at bounding box center [325, 104] width 49 height 21
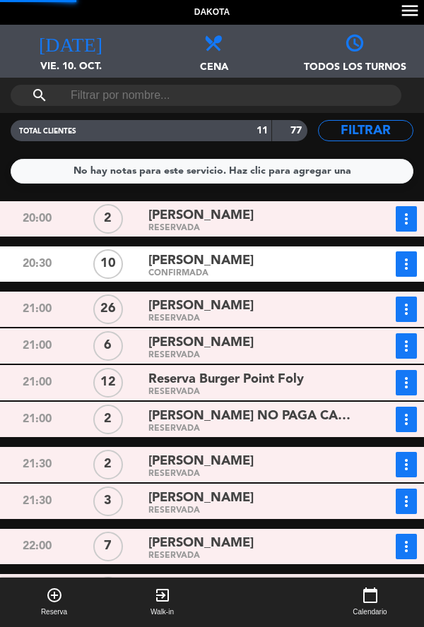
scroll to position [0, 0]
